Goal: Subscribe to service/newsletter

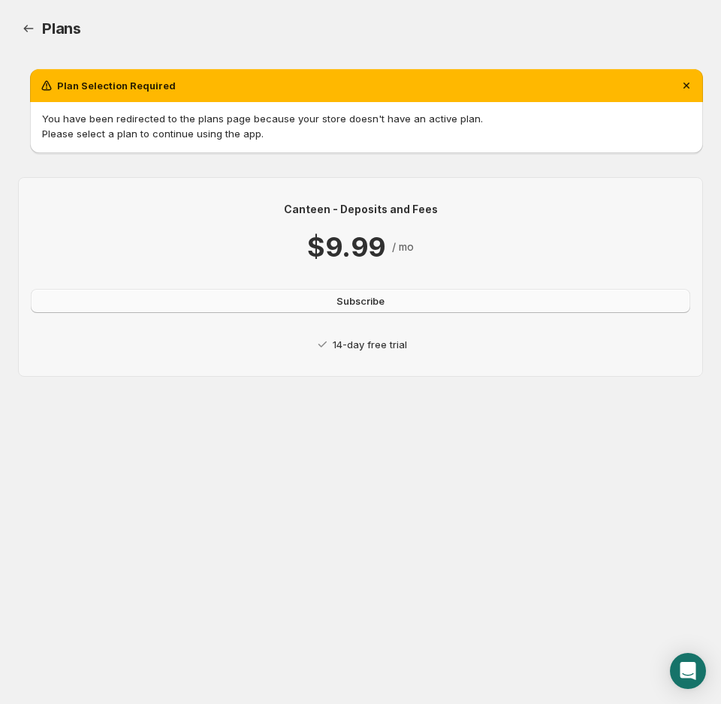
click at [345, 304] on span "Subscribe" at bounding box center [360, 300] width 48 height 15
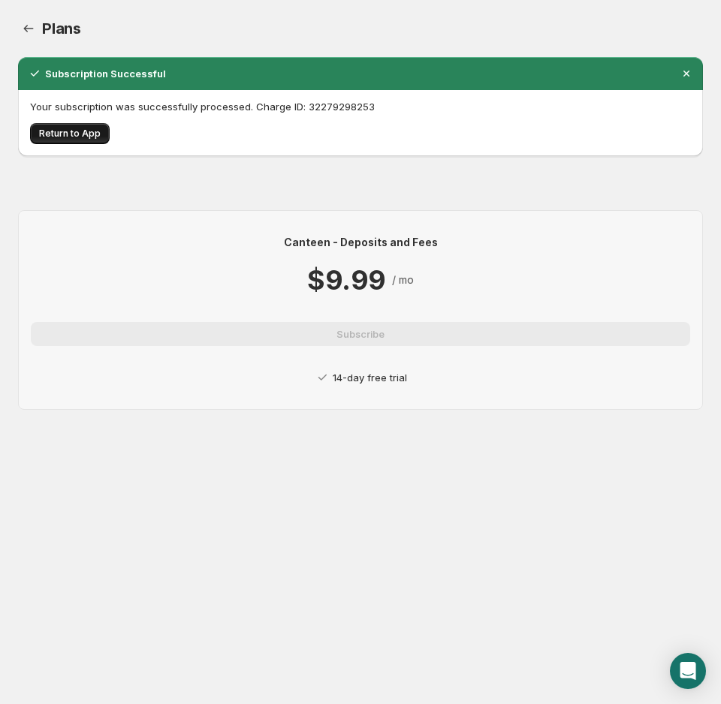
click at [88, 134] on span "Return to App" at bounding box center [70, 134] width 62 height 12
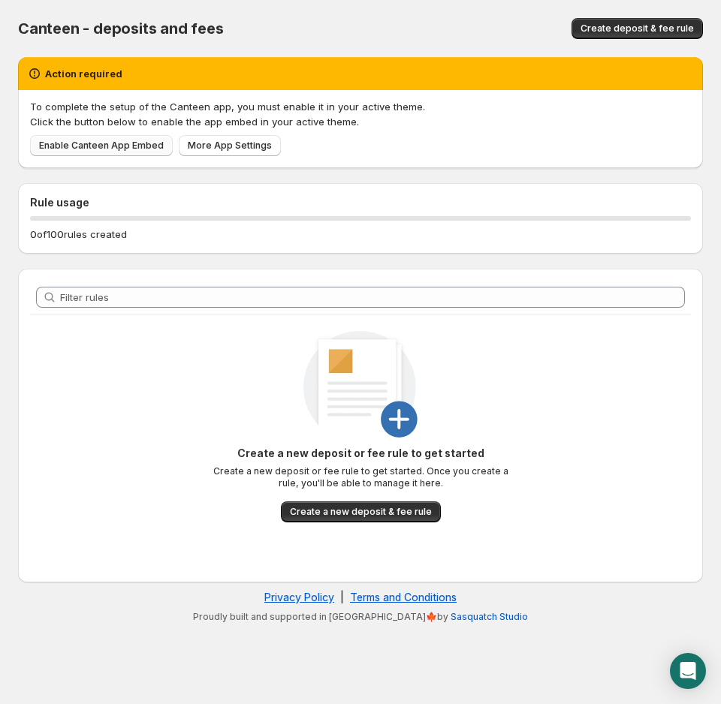
click at [137, 146] on span "Enable Canteen App Embed" at bounding box center [101, 146] width 125 height 12
